Goal: Navigation & Orientation: Find specific page/section

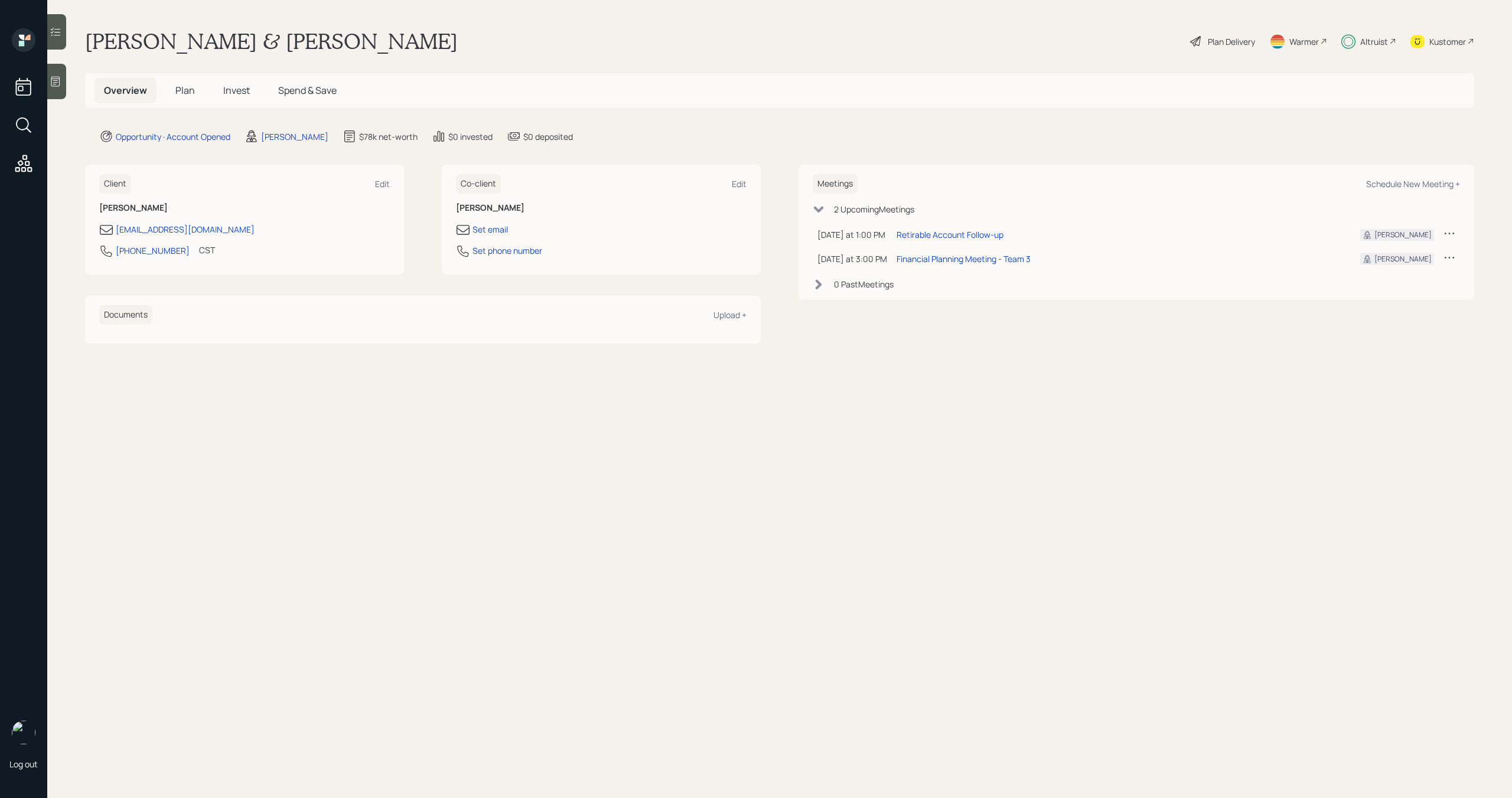
click at [246, 93] on span "Invest" at bounding box center [236, 90] width 26 height 13
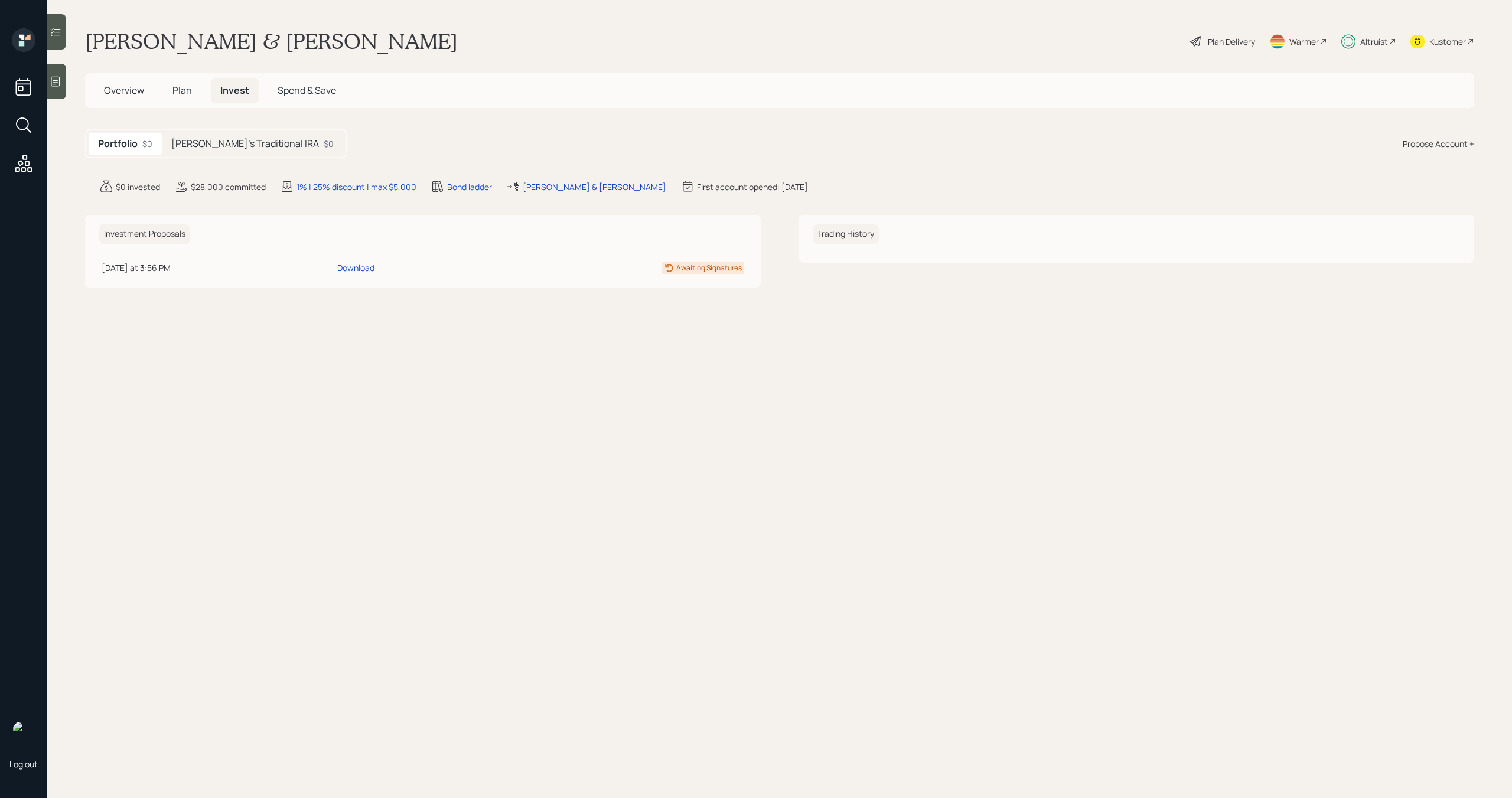
click at [135, 101] on h5 "Overview" at bounding box center [124, 90] width 59 height 25
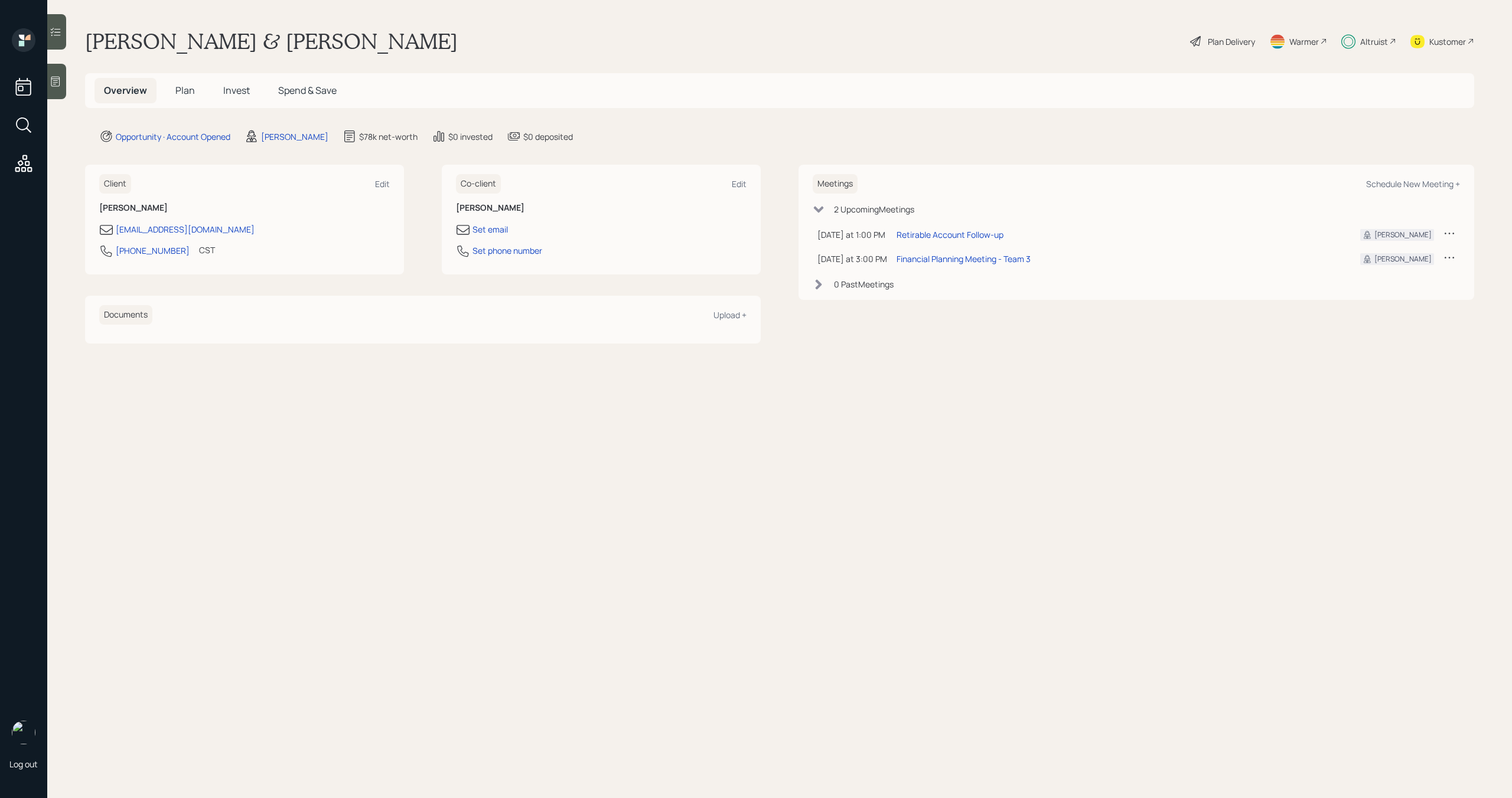
click at [179, 97] on h5 "Plan" at bounding box center [185, 90] width 38 height 25
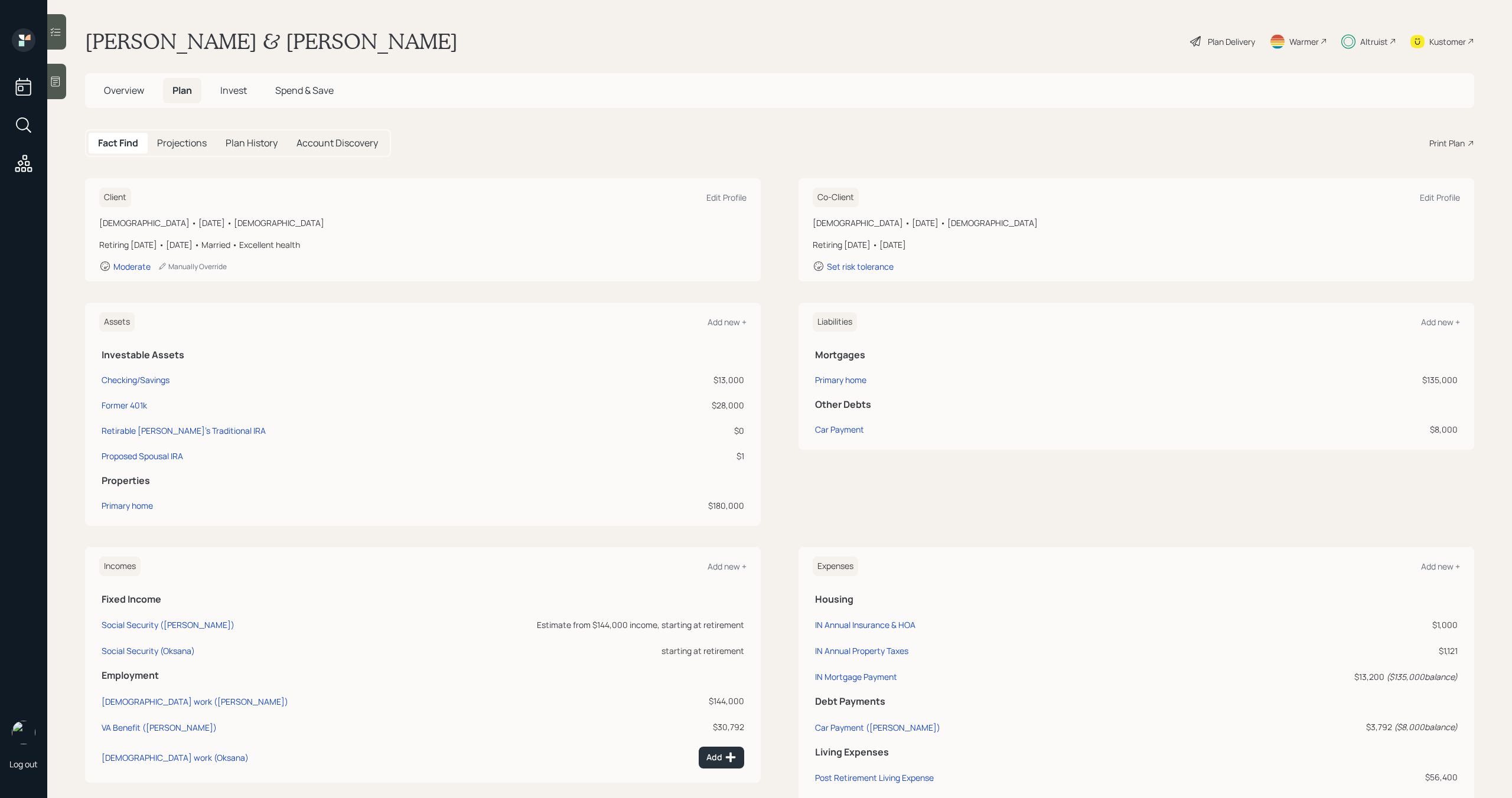
click at [228, 93] on span "Invest" at bounding box center [233, 90] width 26 height 13
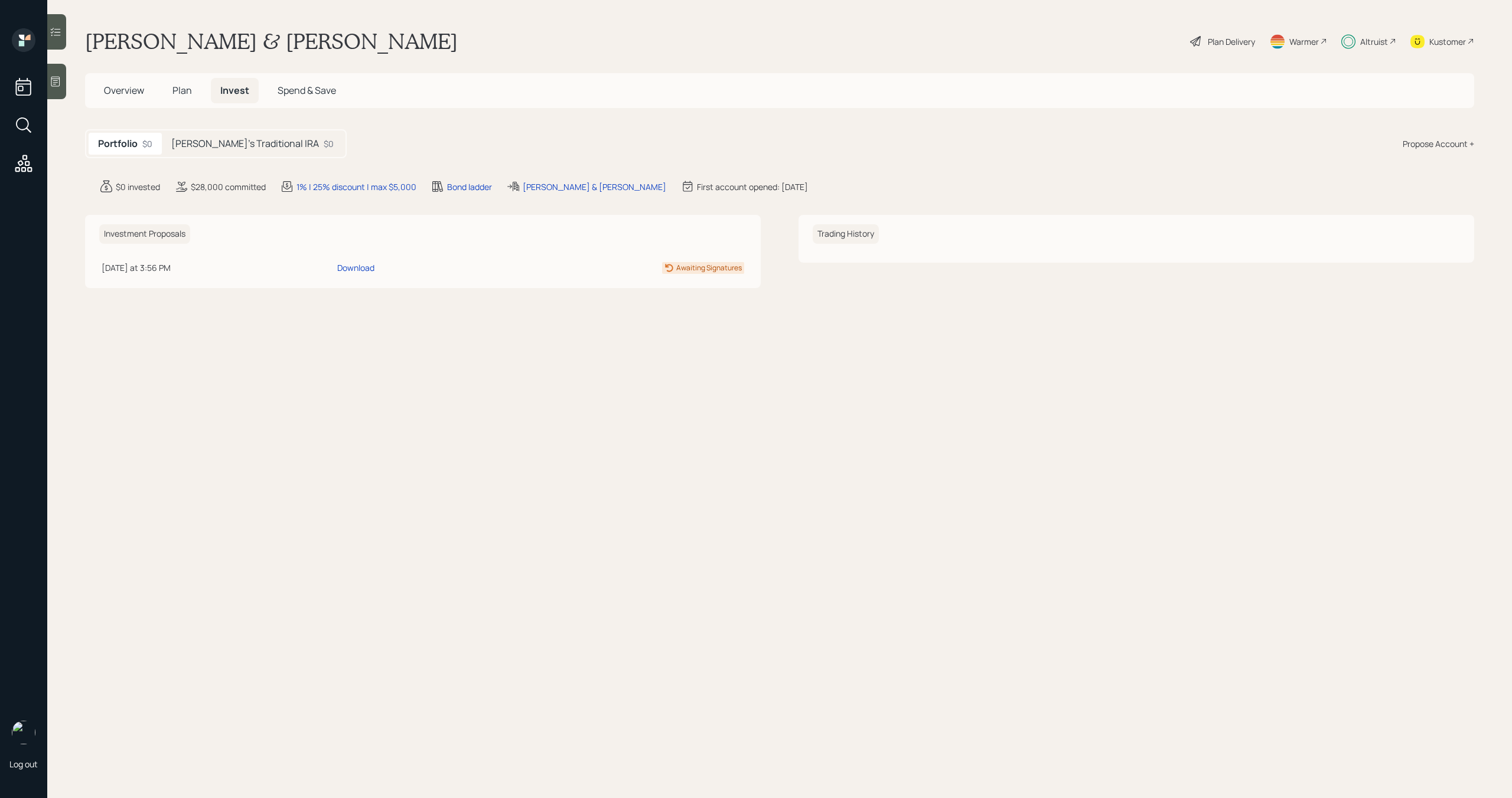
click at [212, 145] on h5 "[PERSON_NAME]'s Traditional IRA" at bounding box center [245, 144] width 147 height 11
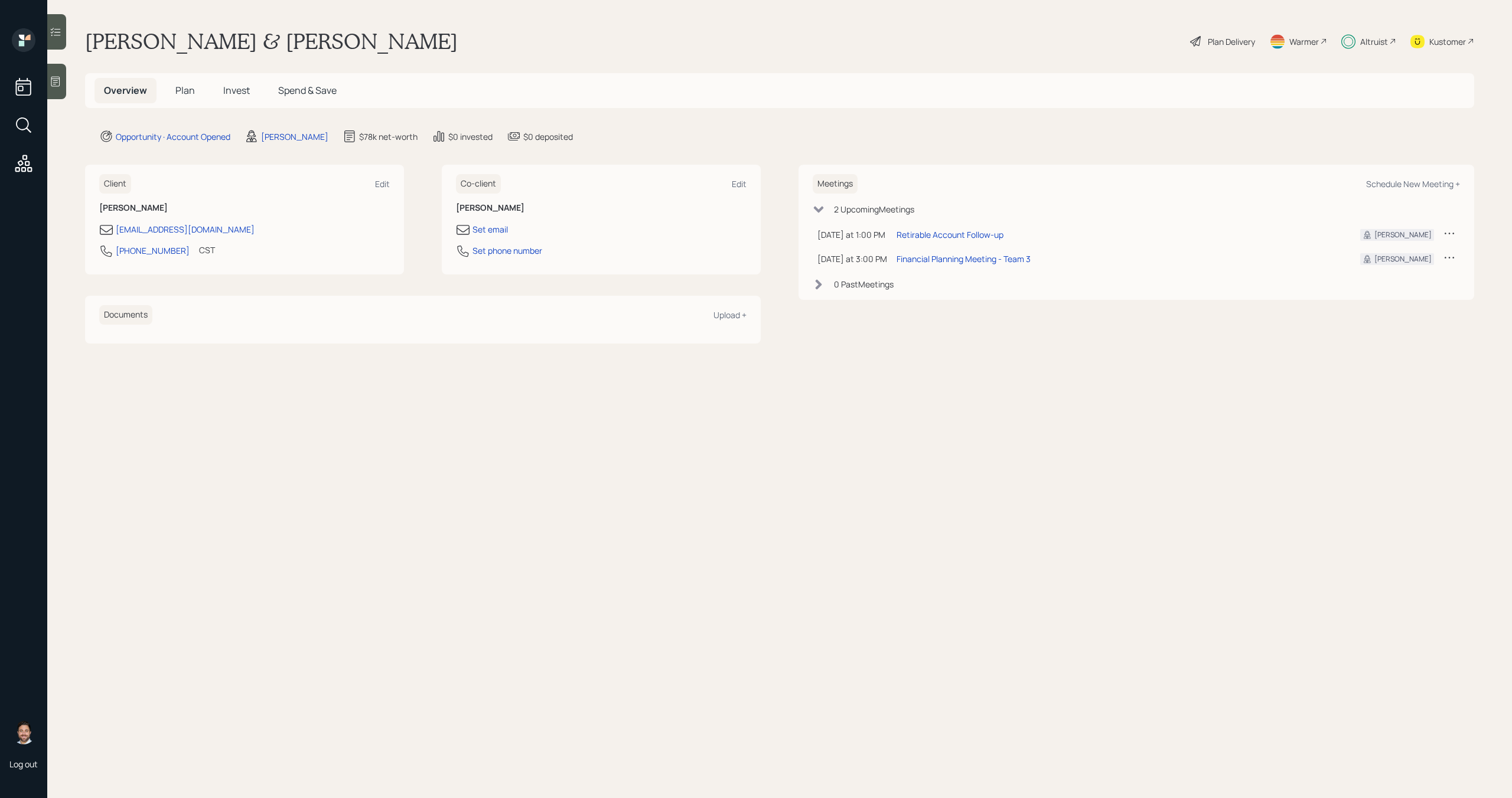
click at [240, 91] on span "Invest" at bounding box center [236, 90] width 26 height 13
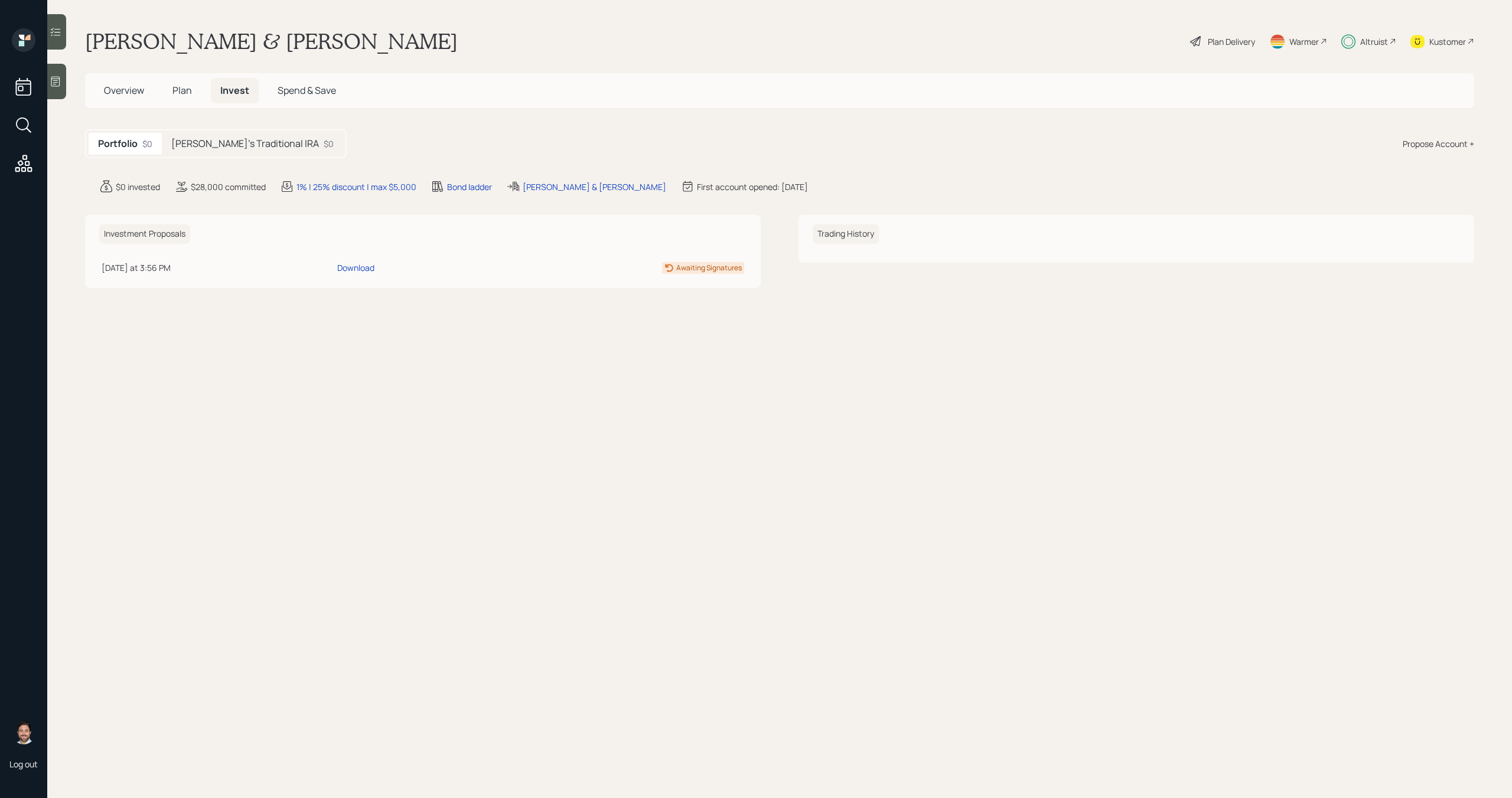
click at [227, 148] on h5 "[PERSON_NAME]'s Traditional IRA" at bounding box center [245, 144] width 147 height 11
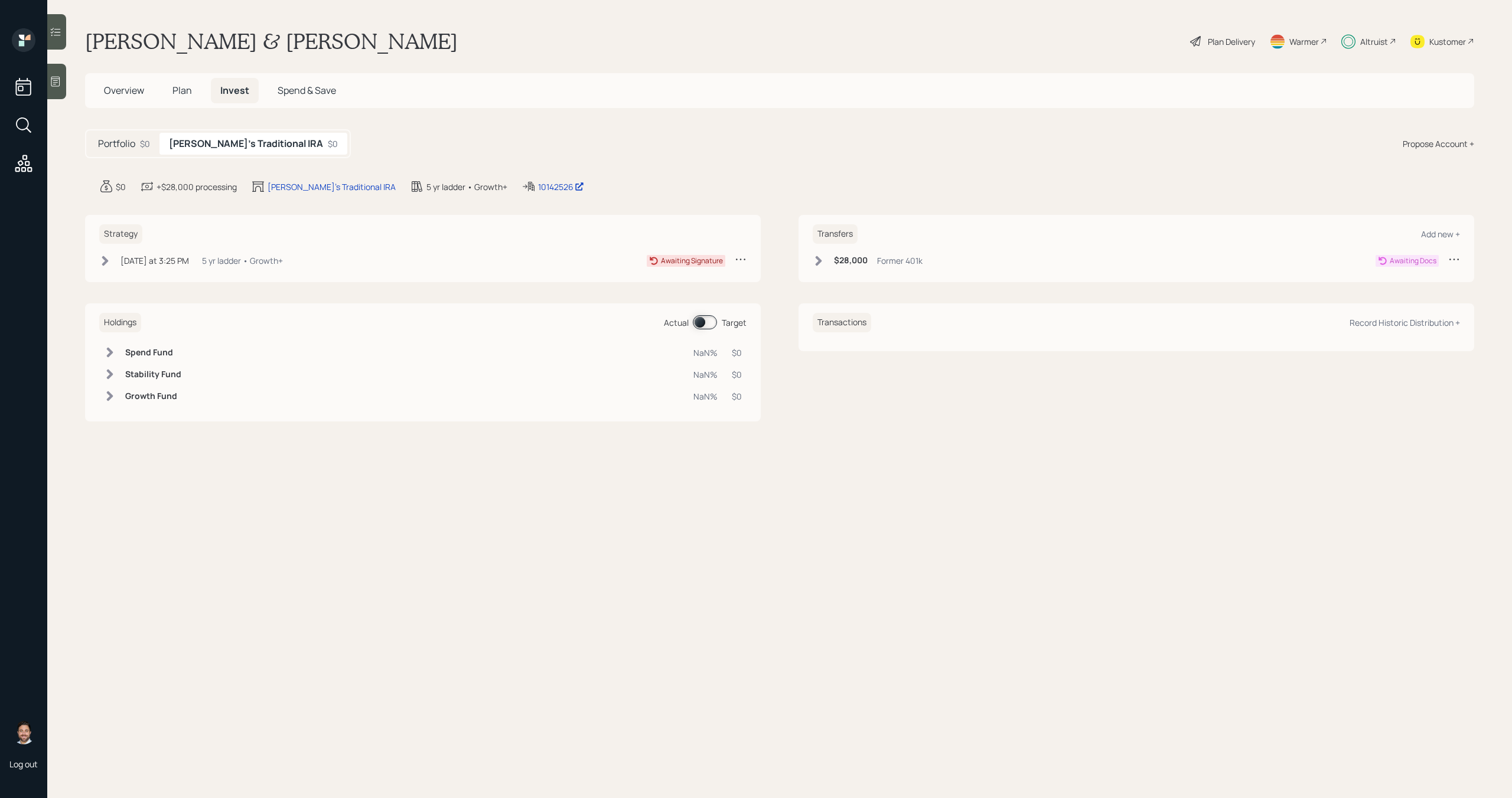
click at [819, 265] on icon at bounding box center [818, 261] width 12 height 12
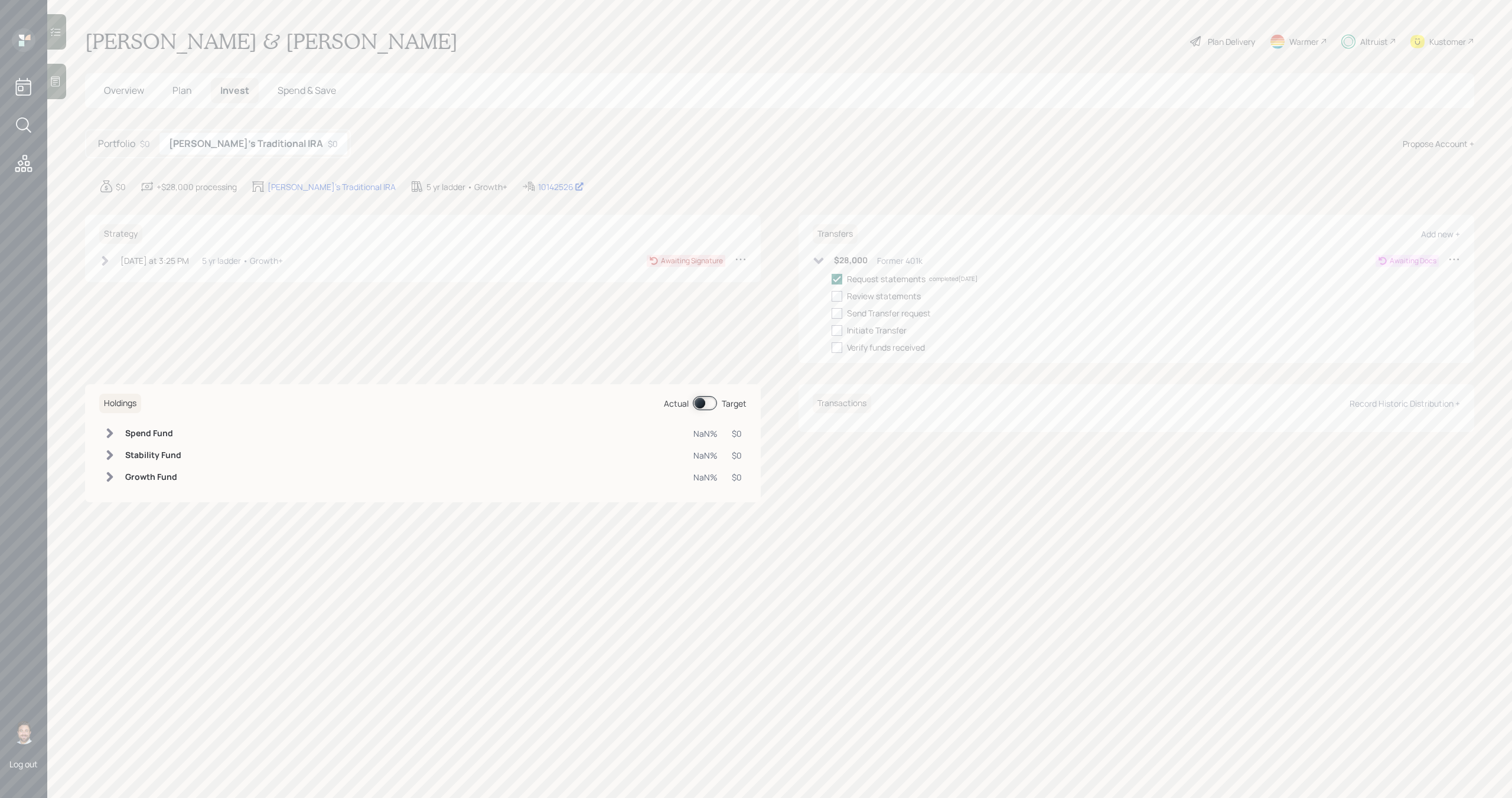
click at [819, 265] on icon at bounding box center [818, 261] width 12 height 12
